Goal: Find specific page/section: Find specific page/section

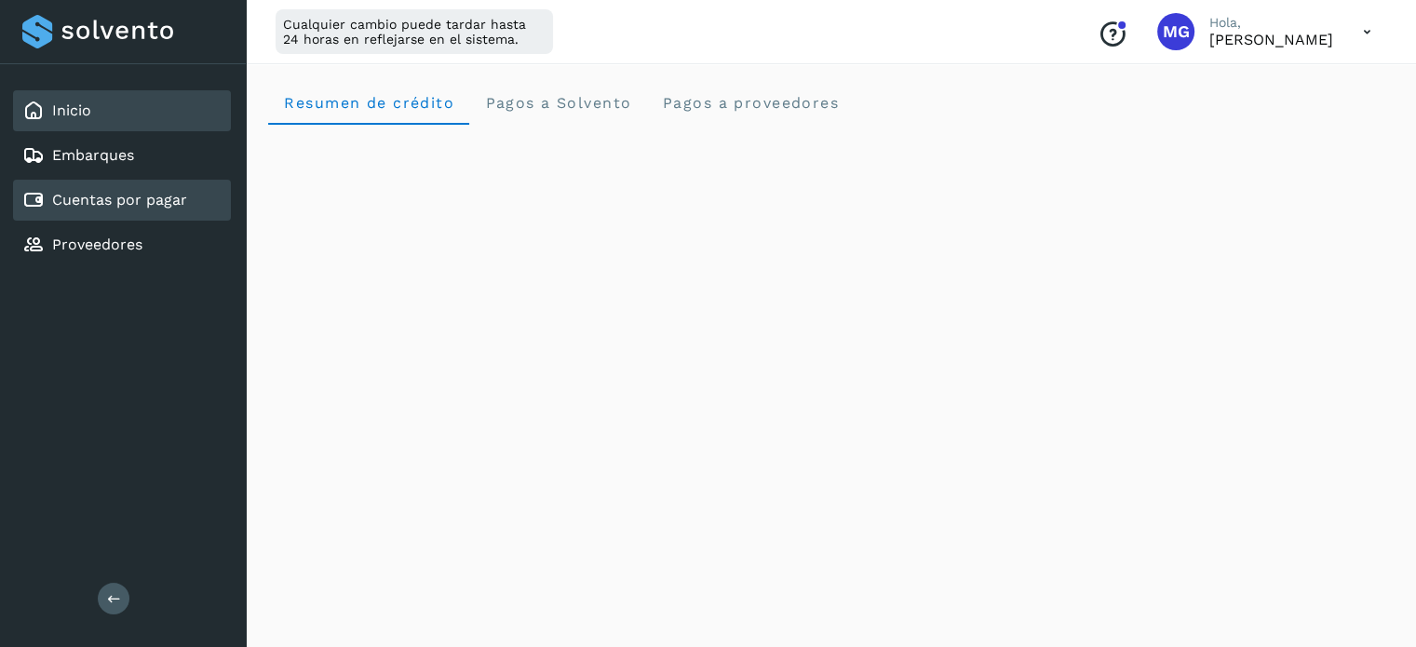
click at [171, 210] on div "Cuentas por pagar" at bounding box center [122, 200] width 218 height 41
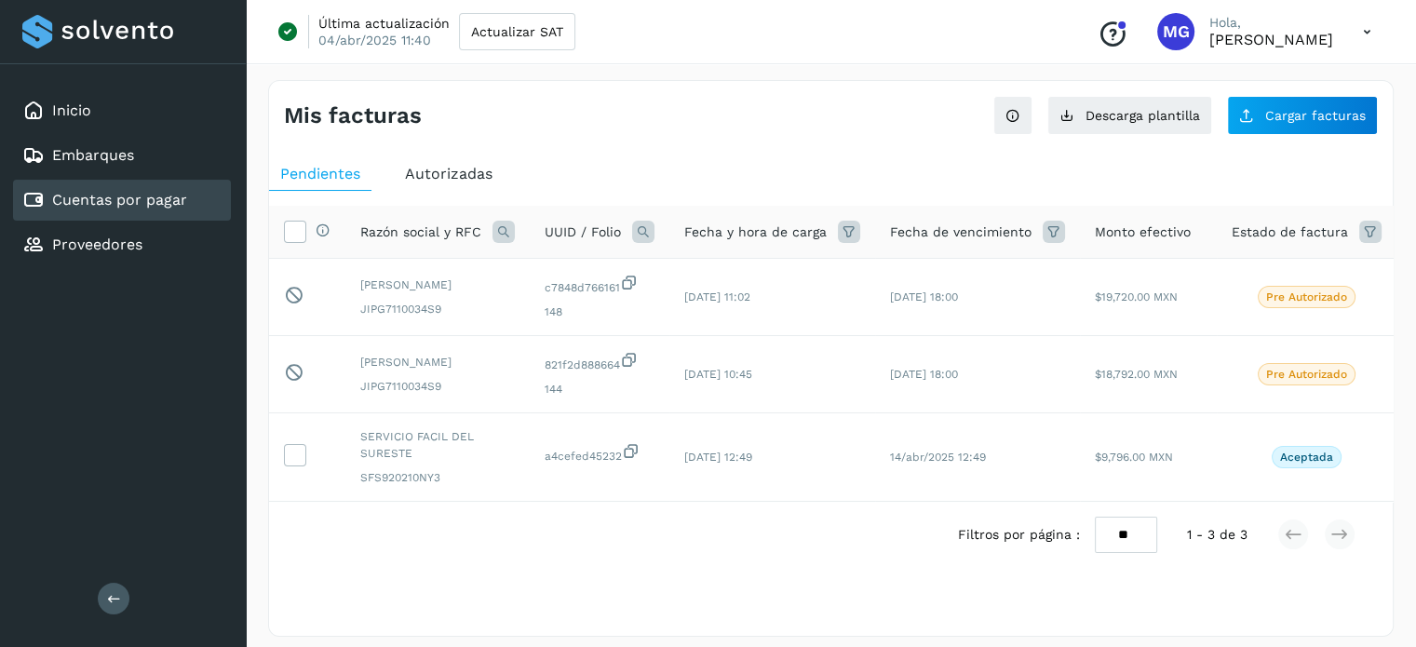
click at [451, 179] on span "Autorizadas" at bounding box center [449, 174] width 88 height 18
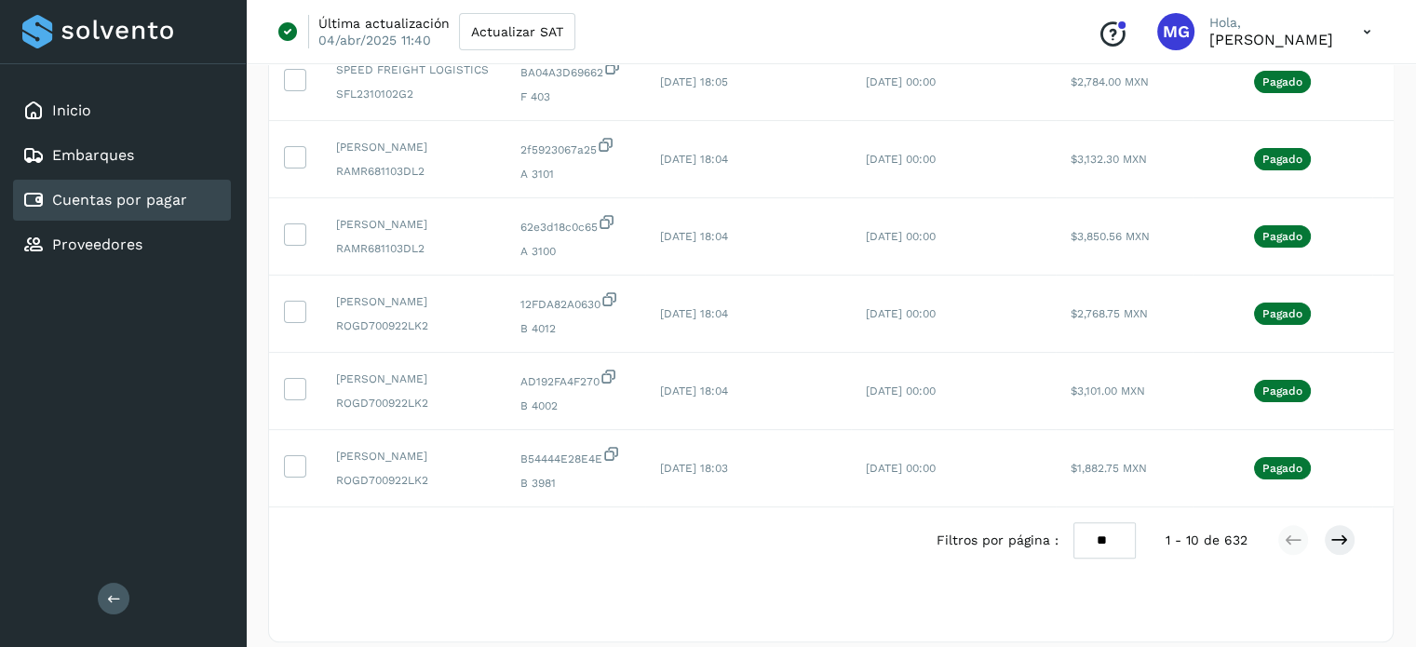
scroll to position [514, 0]
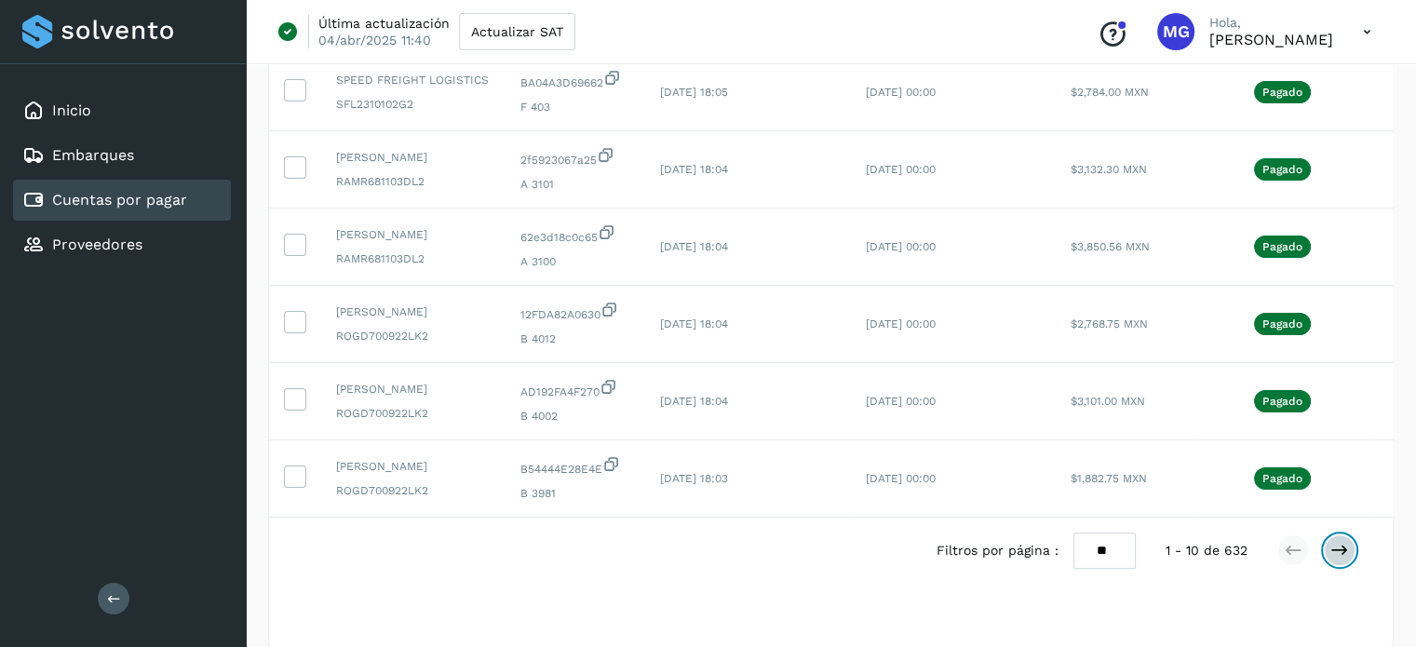
click at [1337, 560] on icon at bounding box center [1340, 550] width 19 height 19
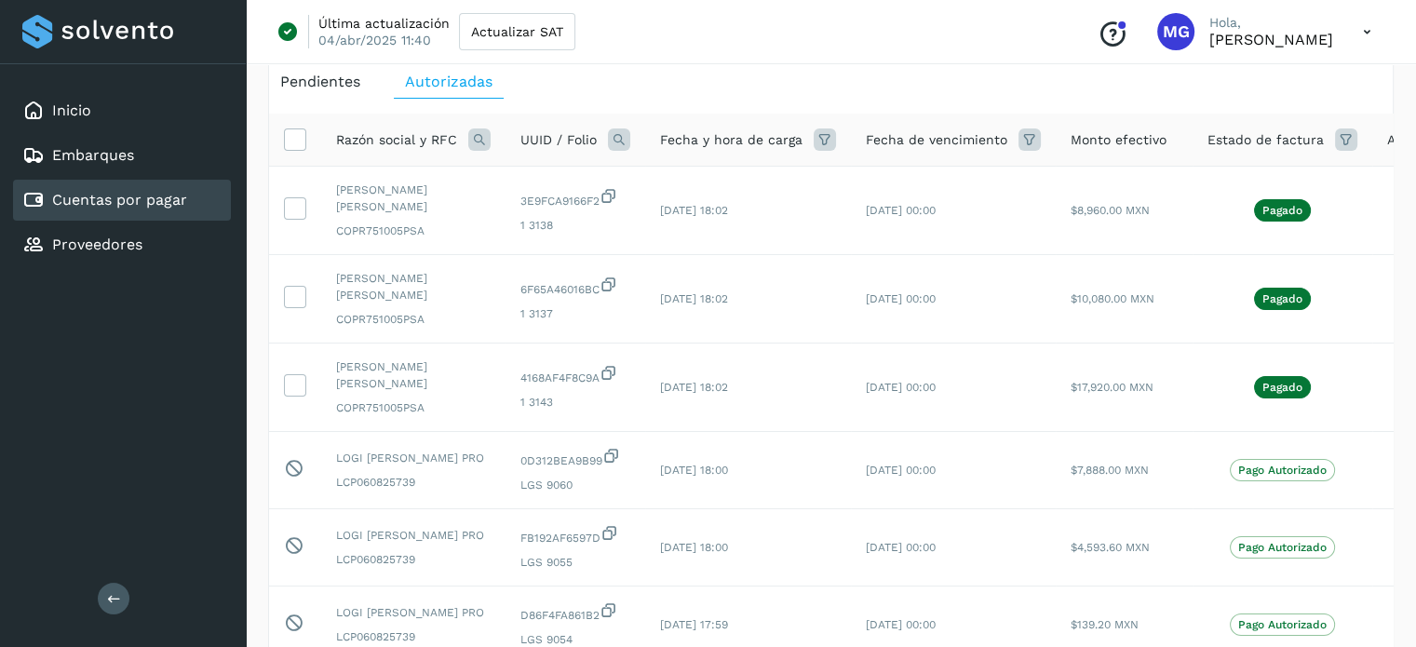
scroll to position [93, 0]
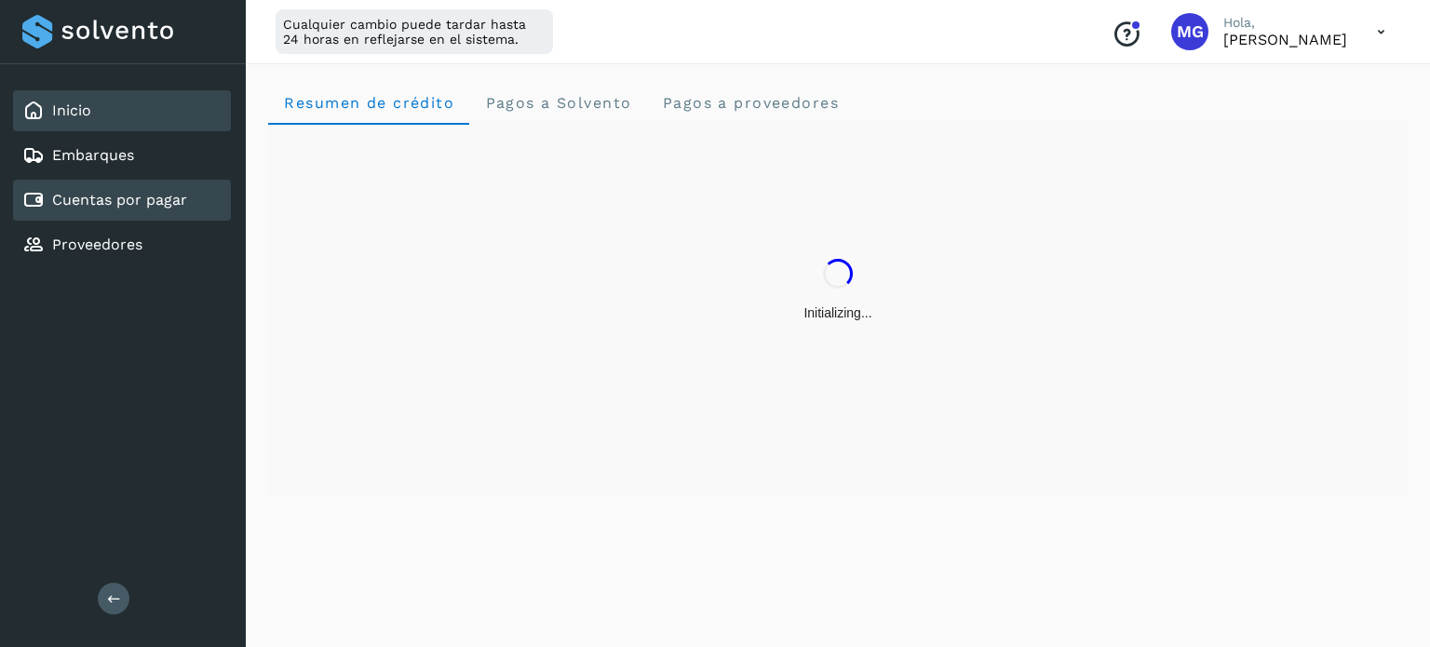
click at [128, 183] on div "Cuentas por pagar" at bounding box center [122, 200] width 218 height 41
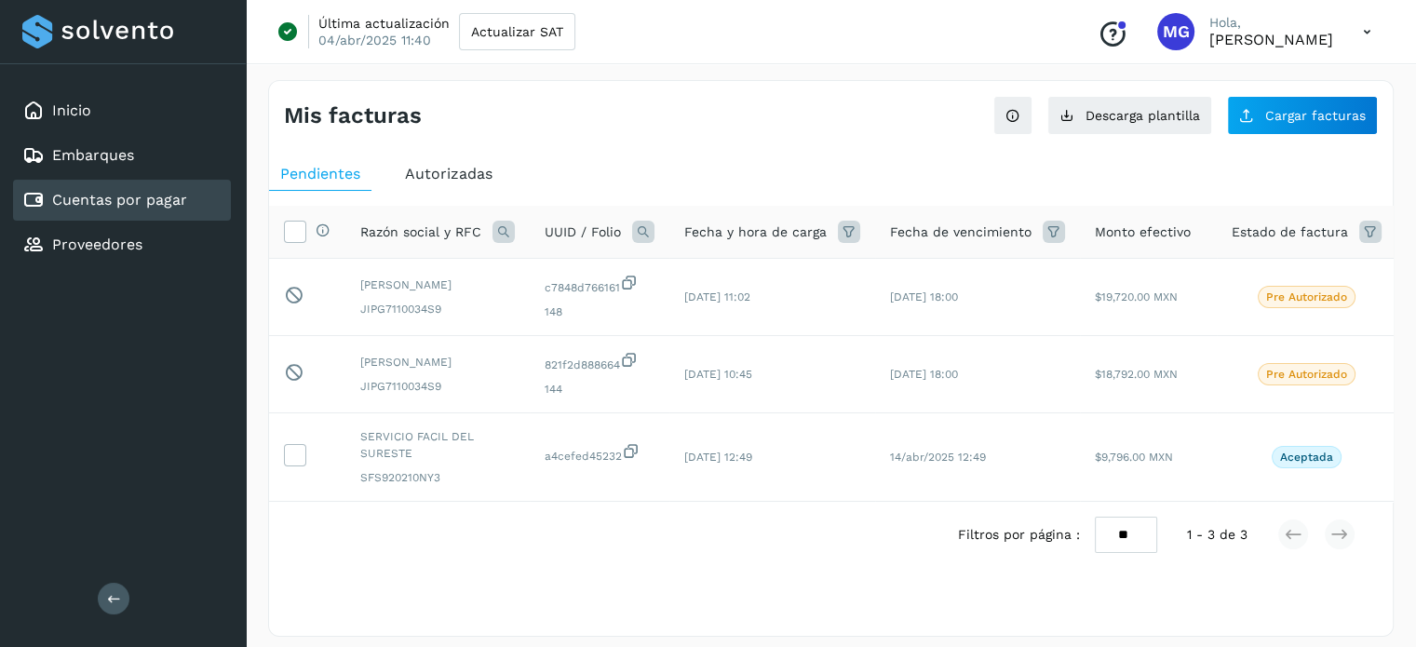
click at [463, 166] on span "Autorizadas" at bounding box center [449, 174] width 88 height 18
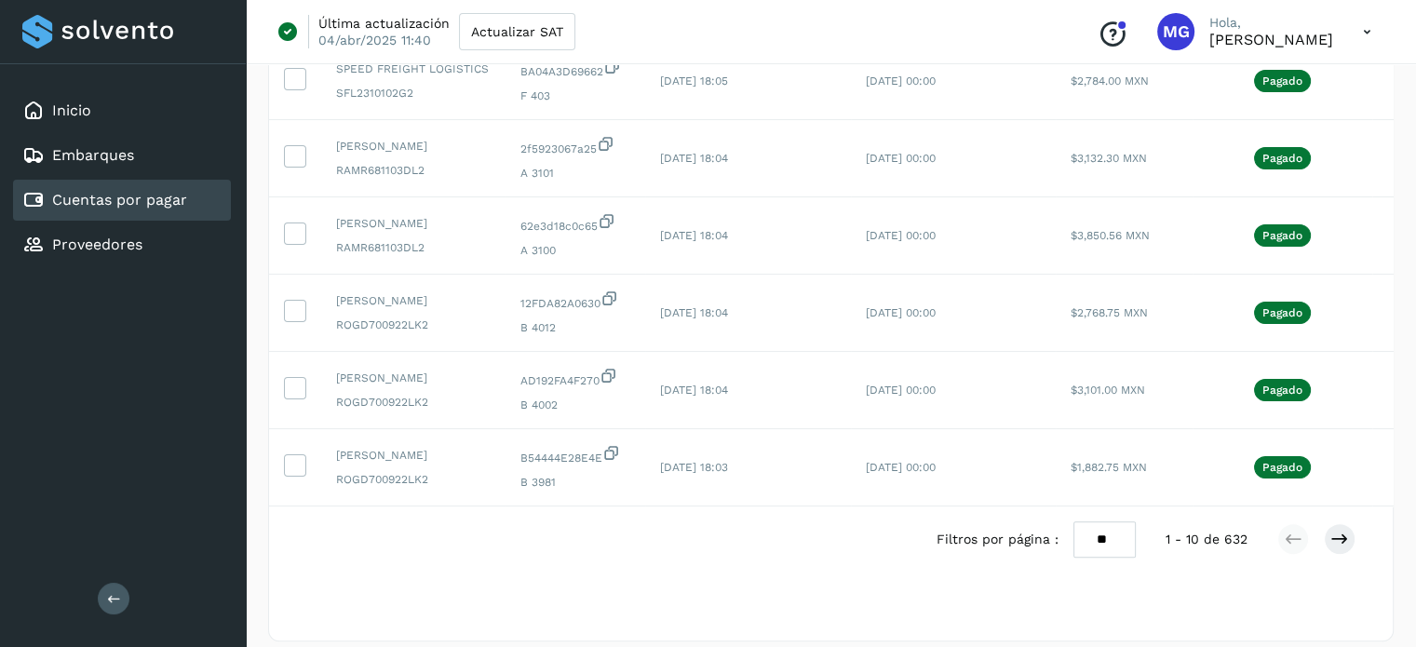
scroll to position [594, 0]
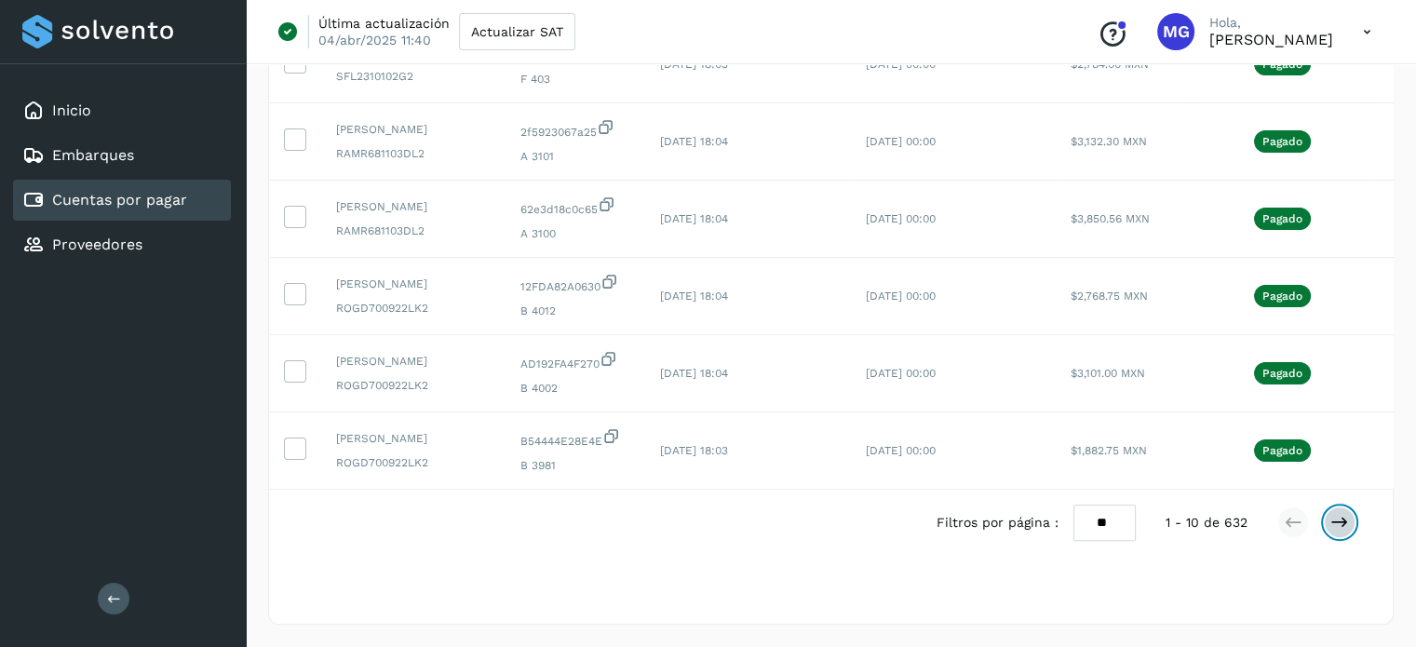
click at [1351, 538] on button at bounding box center [1340, 523] width 32 height 32
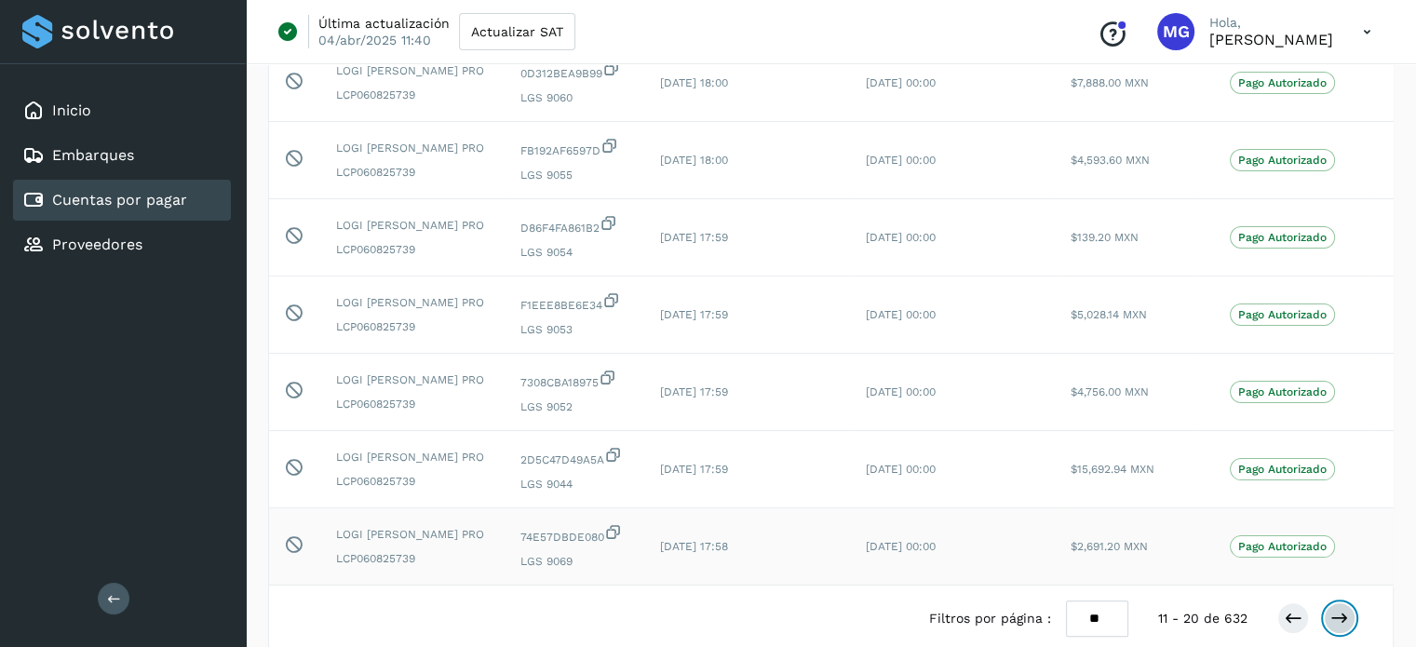
scroll to position [511, 0]
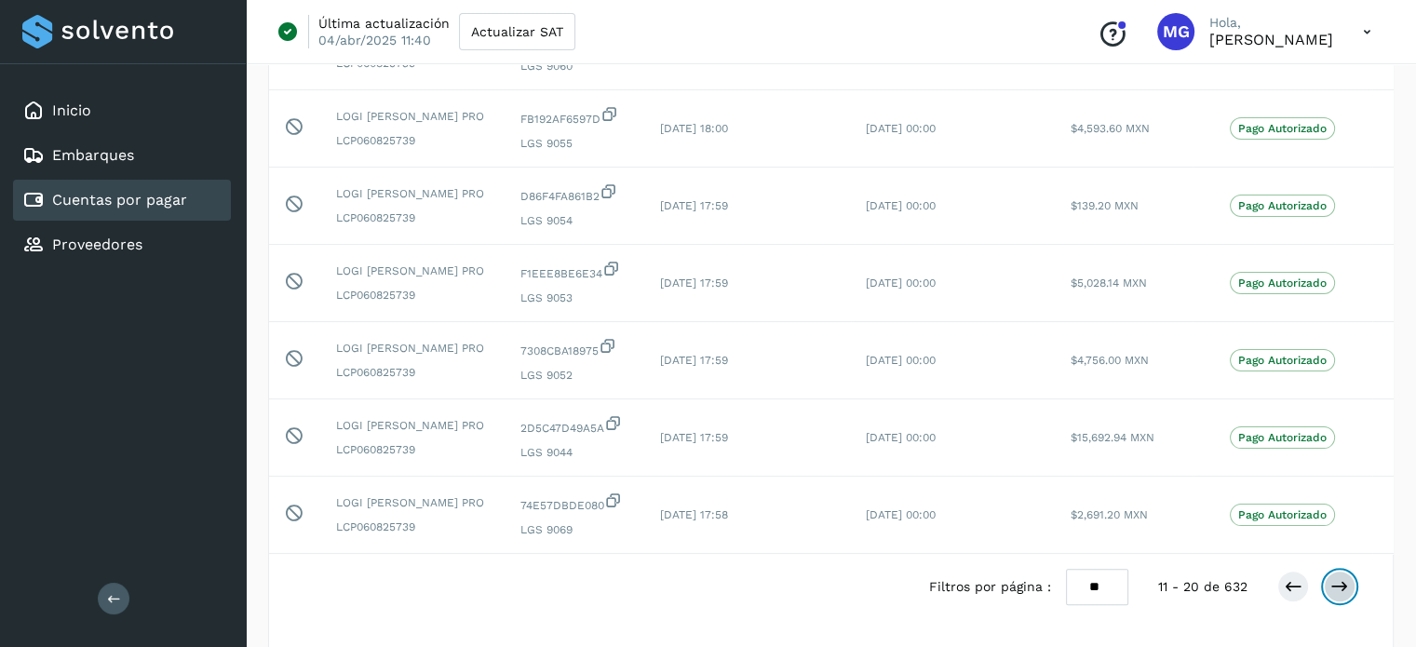
click at [1333, 577] on icon at bounding box center [1340, 586] width 19 height 19
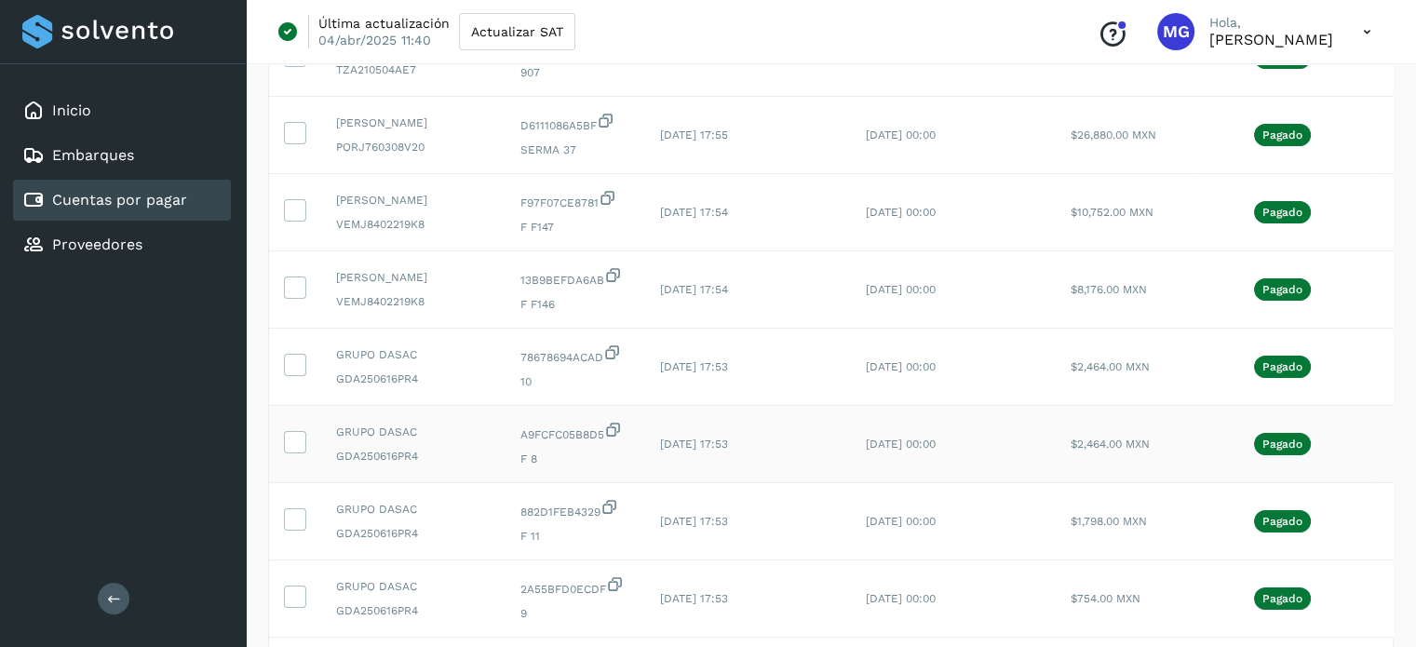
scroll to position [557, 0]
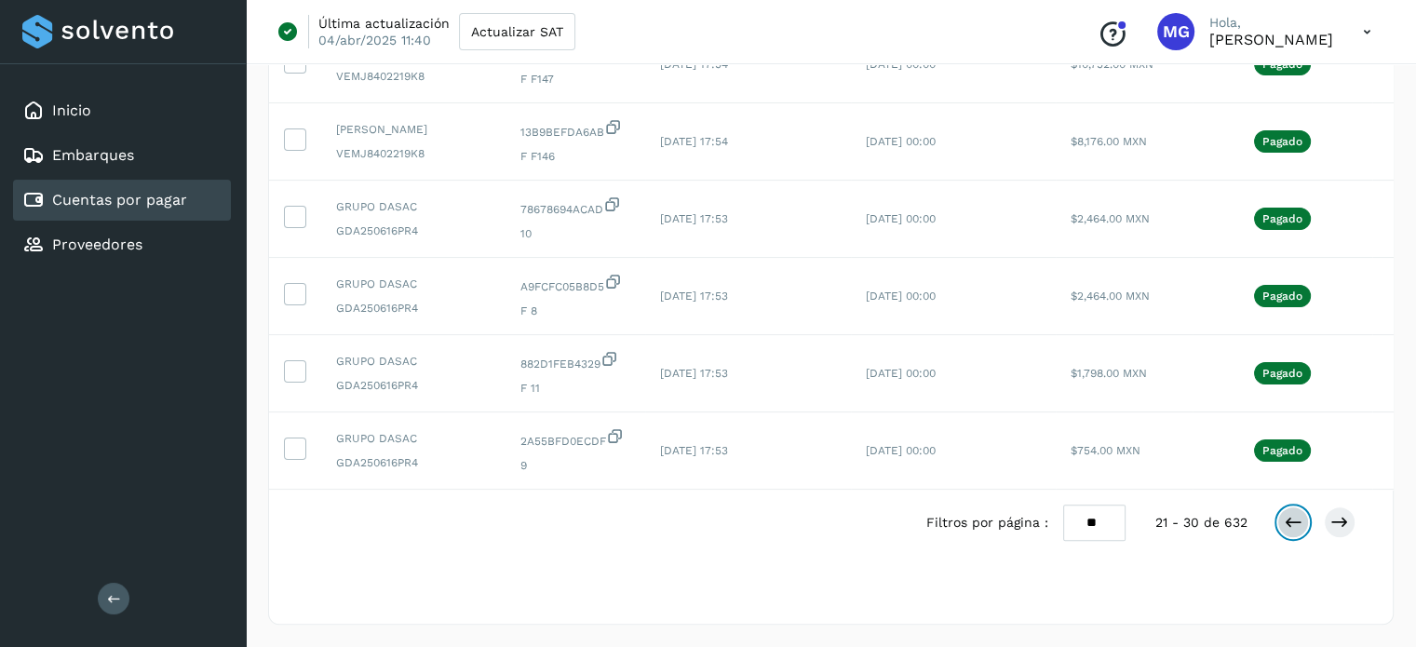
click at [1285, 533] on button at bounding box center [1294, 523] width 32 height 32
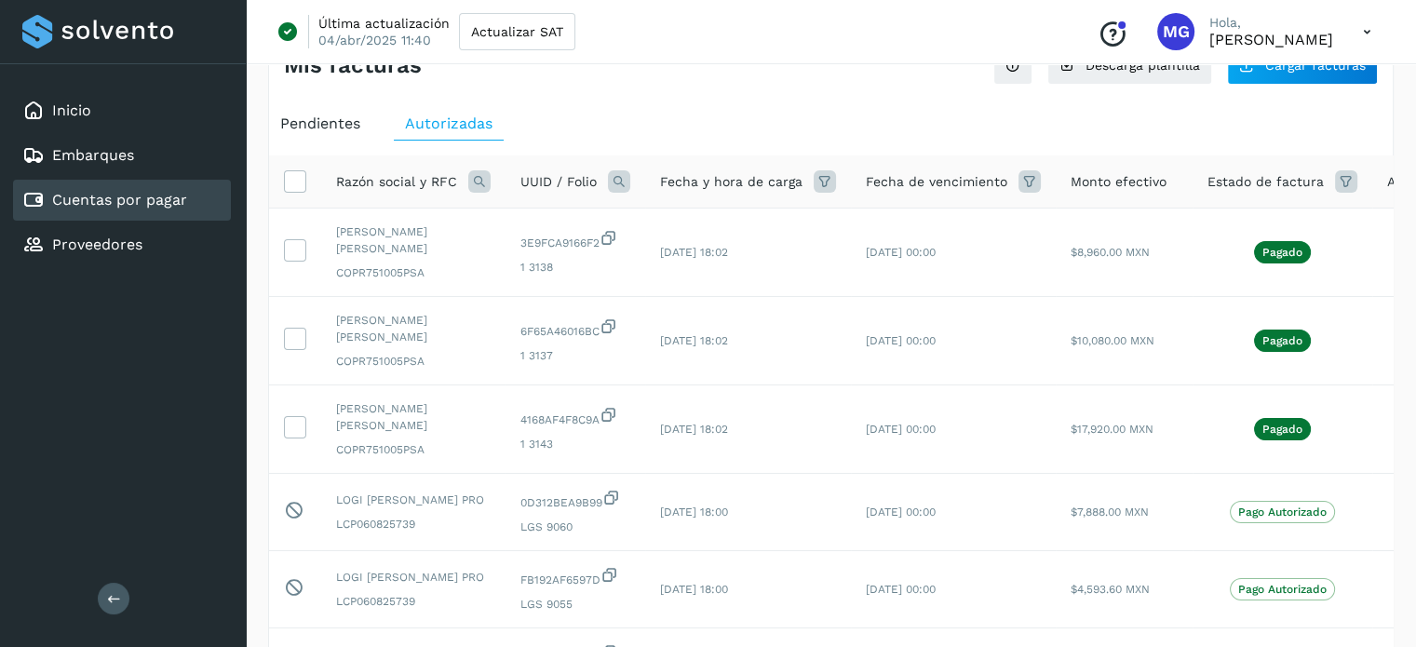
scroll to position [0, 0]
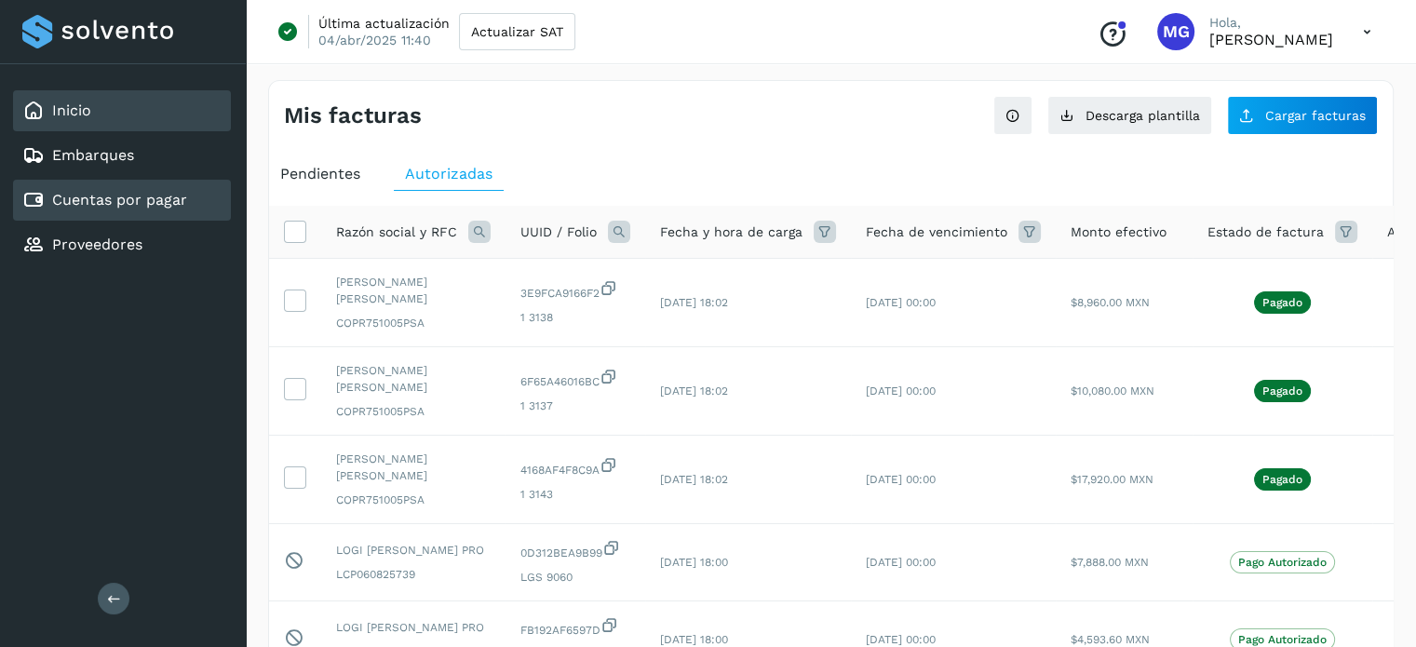
click at [78, 96] on div "Inicio" at bounding box center [122, 110] width 218 height 41
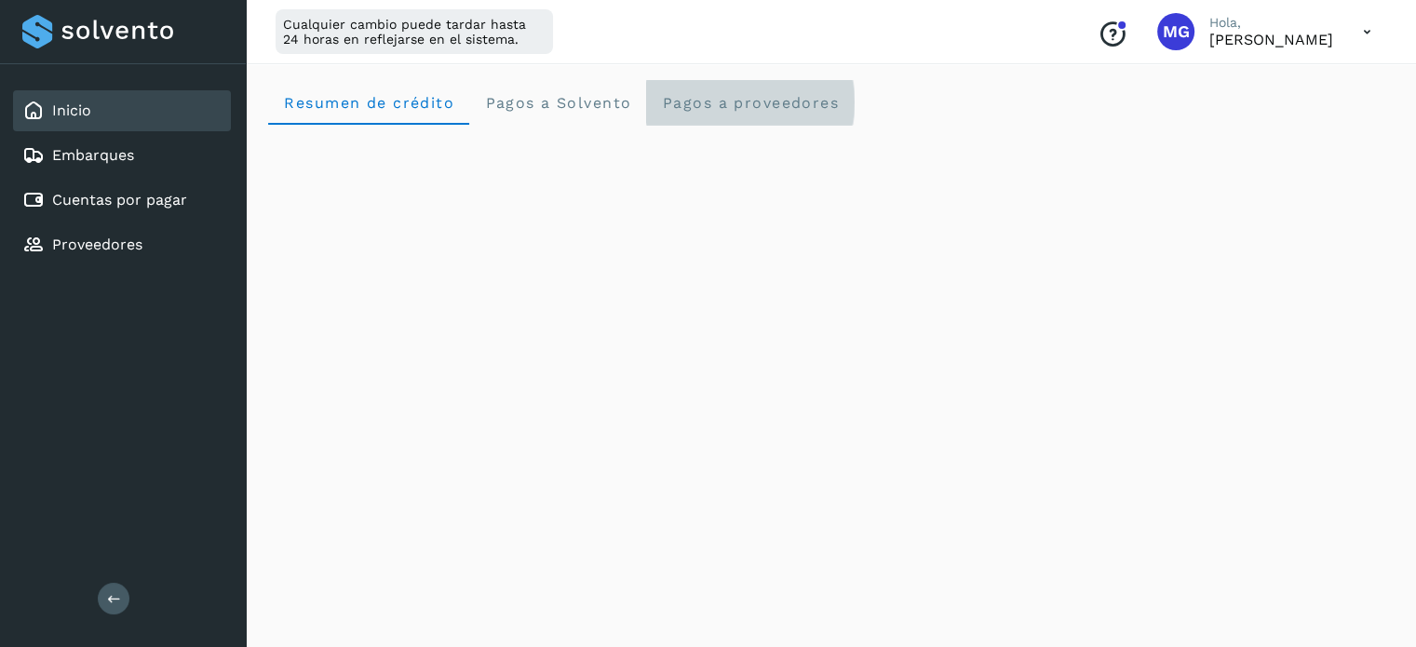
click at [695, 104] on span "Pagos a proveedores" at bounding box center [750, 103] width 178 height 18
